Goal: Use online tool/utility: Utilize a website feature to perform a specific function

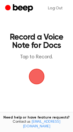
click at [39, 79] on span "button" at bounding box center [37, 76] width 15 height 15
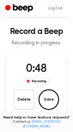
scroll to position [6, 0]
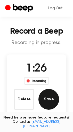
click at [51, 103] on button "Save" at bounding box center [49, 99] width 21 height 21
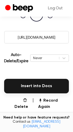
scroll to position [95, 0]
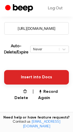
click at [40, 75] on button "Insert into Docs" at bounding box center [36, 77] width 65 height 15
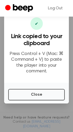
scroll to position [0, 0]
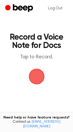
click at [39, 80] on span "button" at bounding box center [37, 77] width 16 height 16
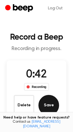
click at [48, 108] on button "Save" at bounding box center [49, 105] width 21 height 21
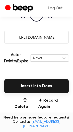
scroll to position [86, 0]
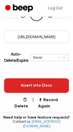
click at [39, 86] on button "Insert into Docs" at bounding box center [36, 85] width 65 height 15
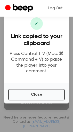
scroll to position [68, 0]
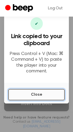
click at [35, 97] on button "Close" at bounding box center [36, 94] width 57 height 11
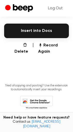
scroll to position [140, 0]
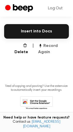
click at [50, 48] on button "Record Again" at bounding box center [53, 49] width 31 height 12
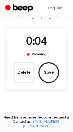
scroll to position [32, 0]
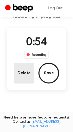
click at [23, 74] on button "Delete" at bounding box center [24, 73] width 21 height 21
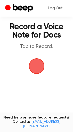
scroll to position [11, 0]
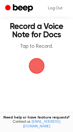
click at [35, 68] on span "button" at bounding box center [37, 66] width 22 height 22
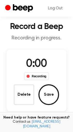
scroll to position [31, 0]
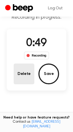
click at [26, 74] on button "Delete" at bounding box center [24, 73] width 21 height 21
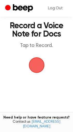
scroll to position [12, 0]
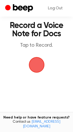
click at [34, 64] on span "button" at bounding box center [37, 65] width 15 height 15
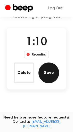
click at [49, 72] on button "Save" at bounding box center [49, 72] width 21 height 21
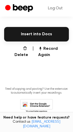
scroll to position [138, 0]
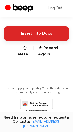
click at [38, 34] on button "Insert into Docs" at bounding box center [36, 33] width 65 height 15
